Goal: Task Accomplishment & Management: Complete application form

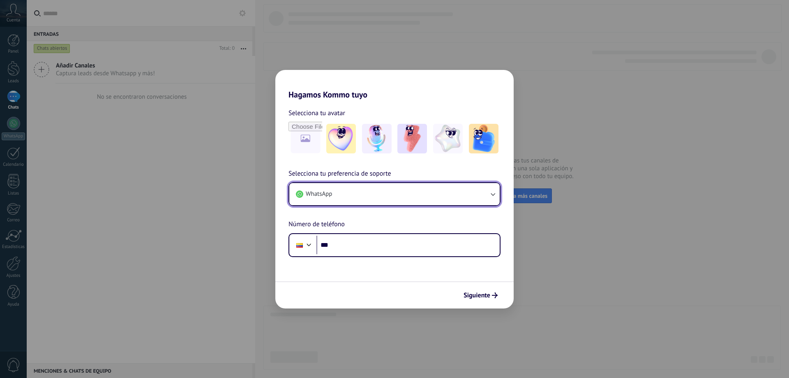
click at [346, 190] on button "WhatsApp" at bounding box center [394, 194] width 210 height 22
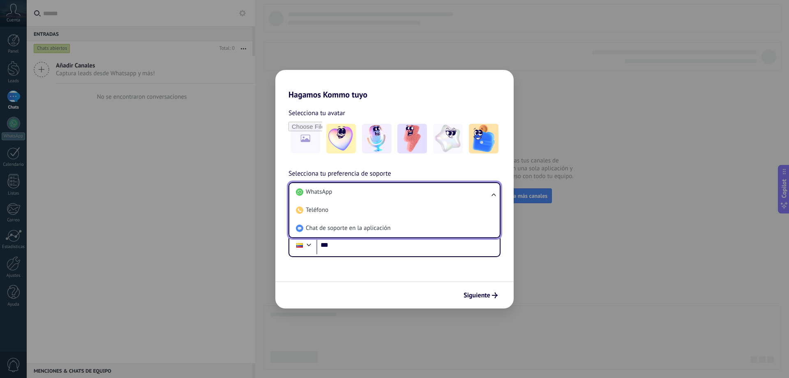
click at [362, 280] on form "Selecciona tu avatar Selecciona tu preferencia de soporte WhatsApp WhatsApp Tel…" at bounding box center [394, 203] width 238 height 209
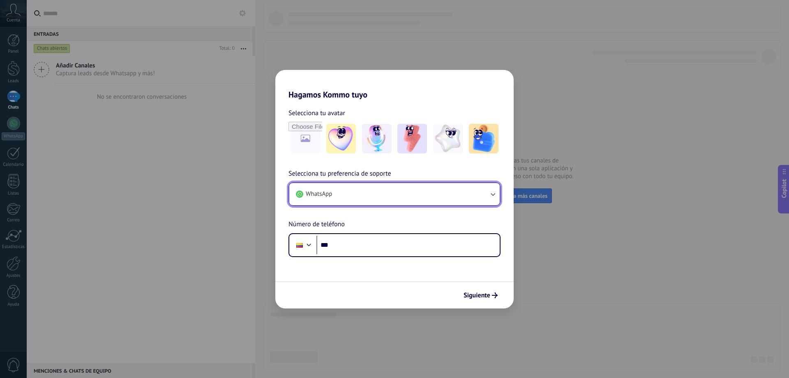
click at [344, 190] on button "WhatsApp" at bounding box center [394, 194] width 210 height 22
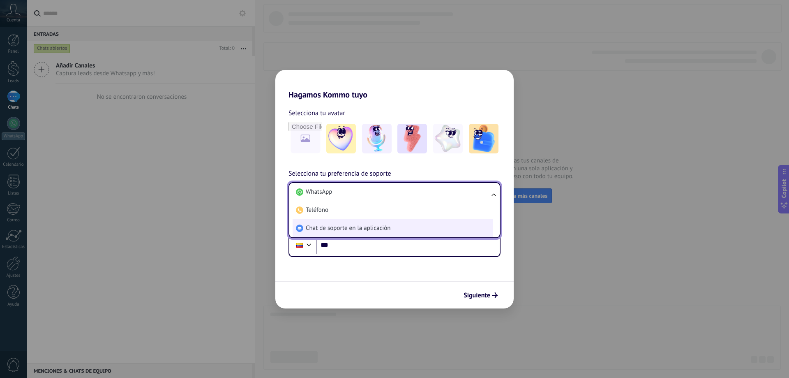
click at [336, 225] on span "Chat de soporte en la aplicación" at bounding box center [348, 228] width 85 height 8
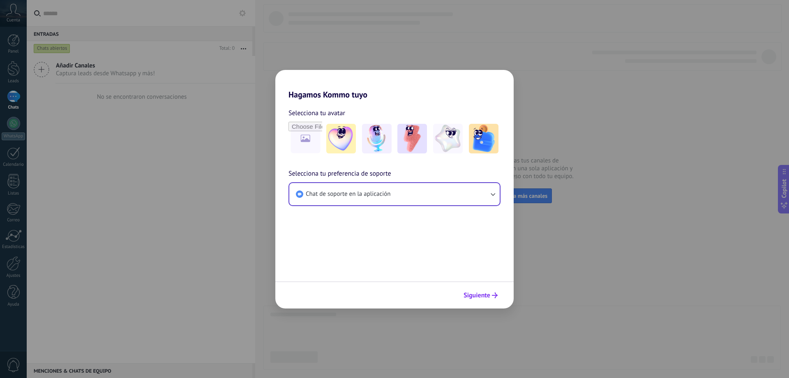
click at [476, 297] on span "Siguiente" at bounding box center [476, 295] width 27 height 6
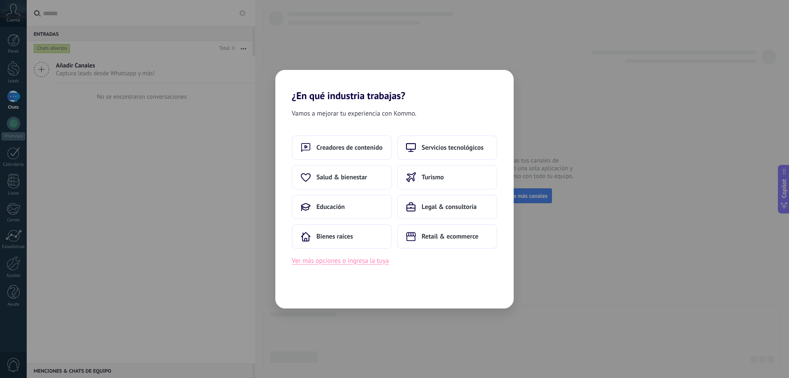
click at [347, 260] on button "Ver más opciones o ingresa la tuya" at bounding box center [340, 260] width 97 height 11
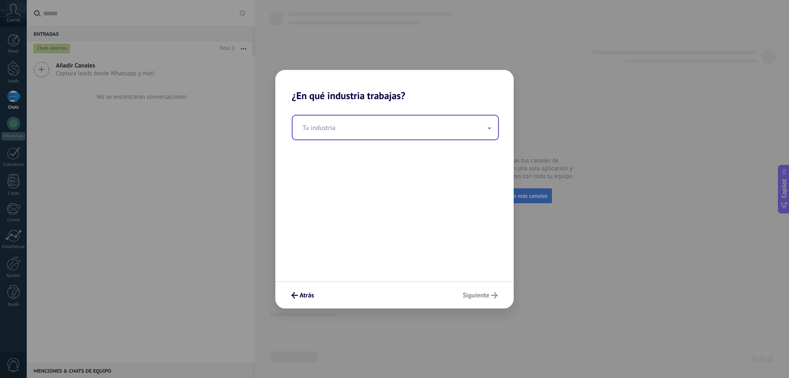
click at [401, 127] on input "text" at bounding box center [394, 127] width 205 height 24
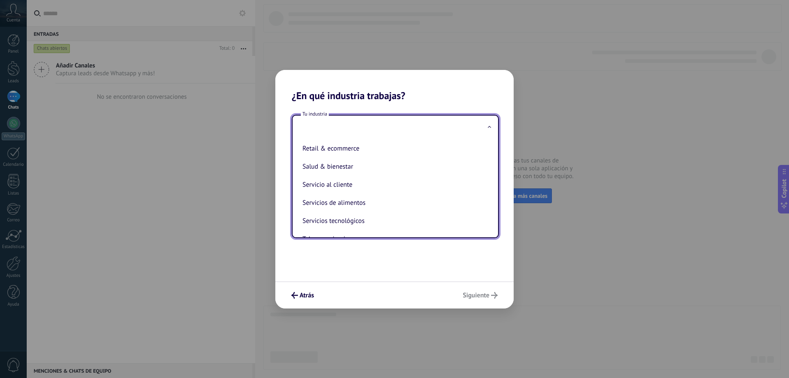
scroll to position [205, 0]
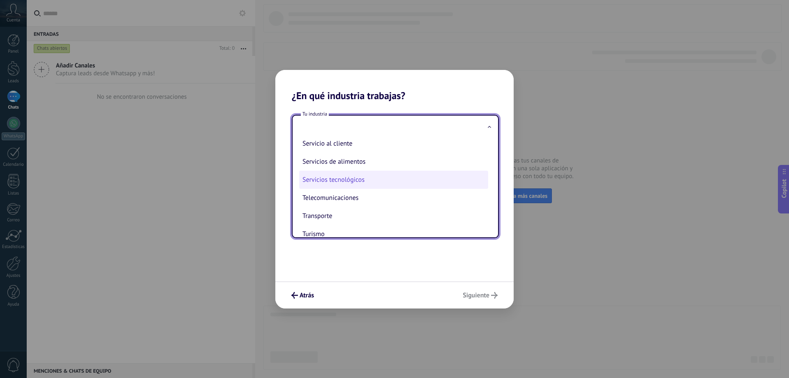
click at [336, 182] on li "Servicios tecnológicos" at bounding box center [393, 179] width 189 height 18
type input "**********"
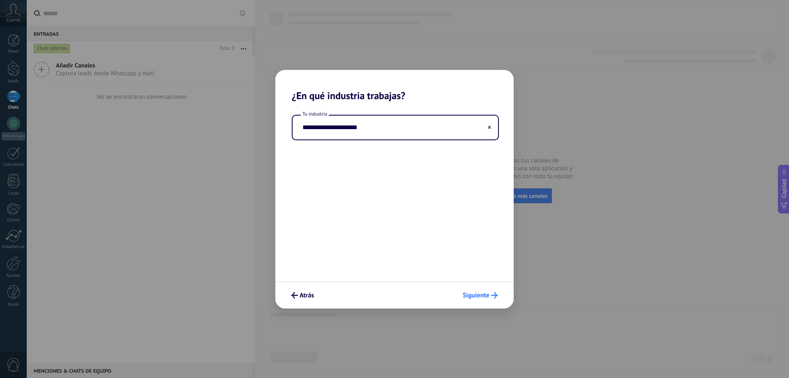
click at [483, 292] on span "Siguiente" at bounding box center [476, 295] width 27 height 6
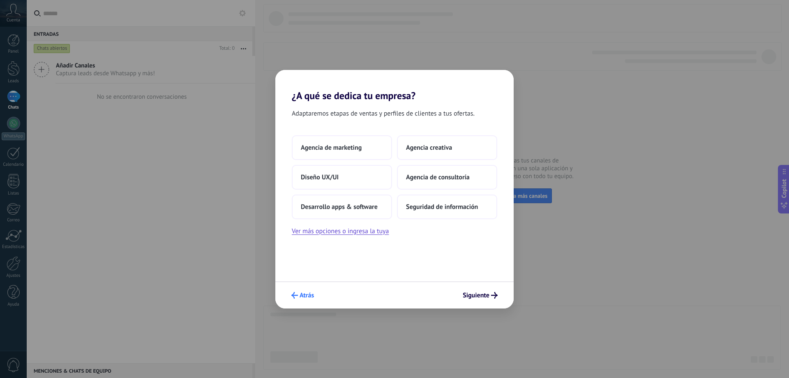
click at [302, 298] on span "Atrás" at bounding box center [306, 295] width 14 height 6
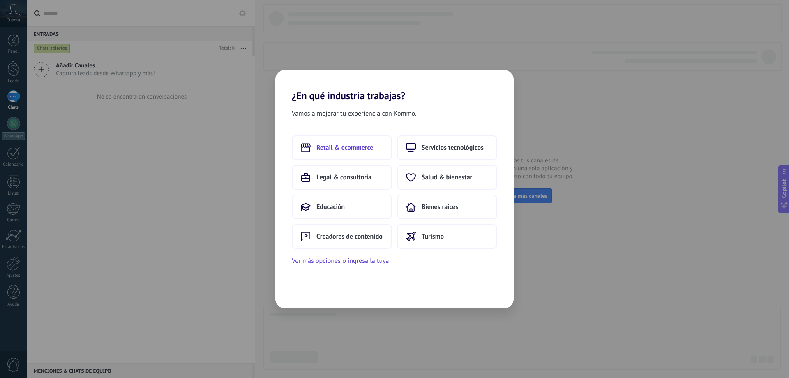
click at [343, 145] on span "Retail & ecommerce" at bounding box center [344, 147] width 57 height 8
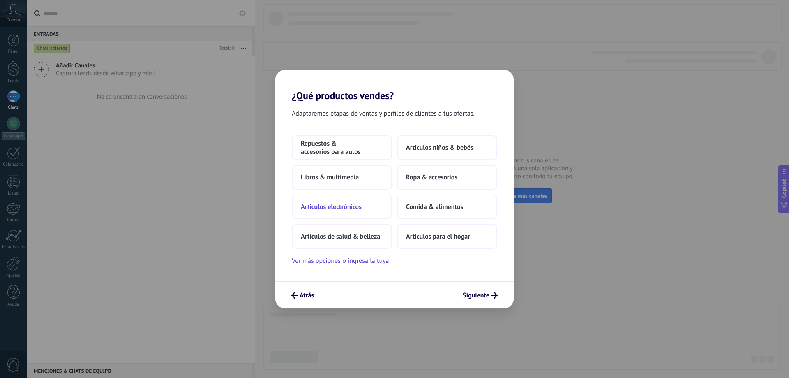
click at [329, 207] on span "Artículos electrónicos" at bounding box center [331, 207] width 61 height 8
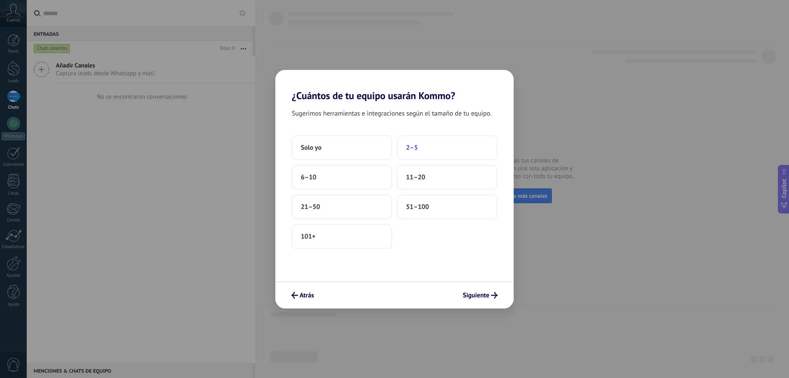
click at [427, 151] on button "2–5" at bounding box center [447, 147] width 100 height 25
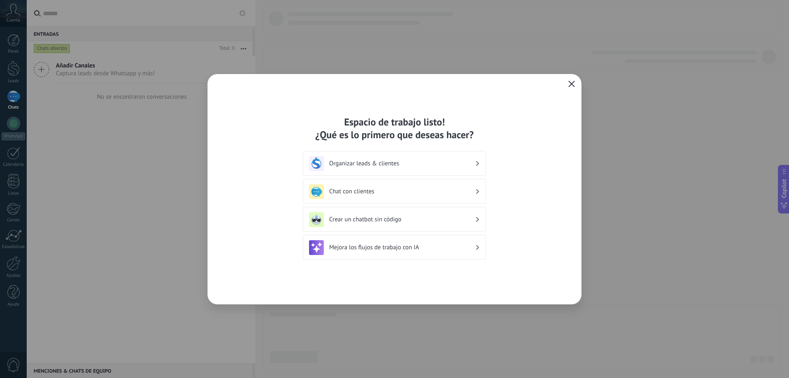
click at [570, 84] on icon "button" at bounding box center [571, 84] width 7 height 7
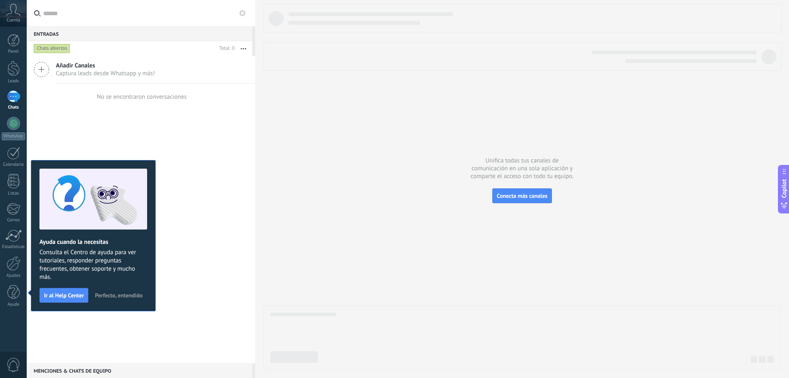
click at [383, 145] on div at bounding box center [521, 186] width 517 height 365
click at [12, 77] on link "Leads" at bounding box center [13, 72] width 27 height 23
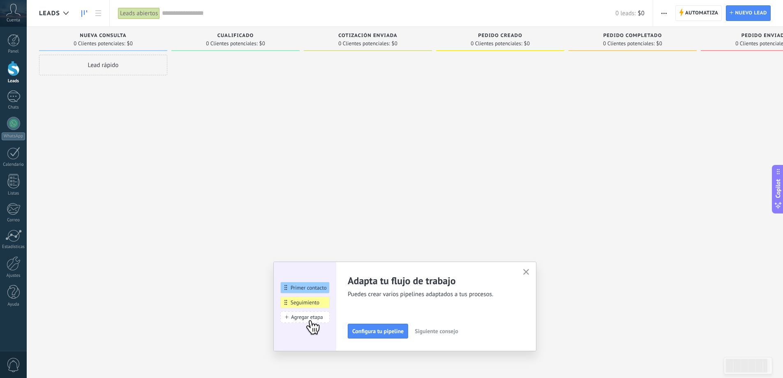
click at [528, 272] on icon "button" at bounding box center [526, 272] width 6 height 6
